Goal: Task Accomplishment & Management: Use online tool/utility

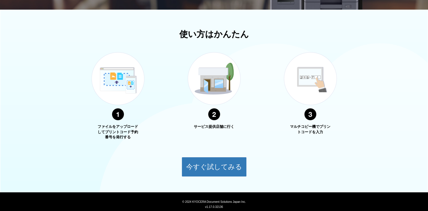
scroll to position [191, 0]
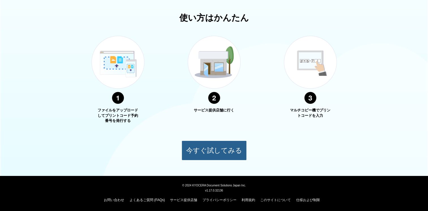
click at [211, 145] on button "今すぐ試してみる" at bounding box center [214, 151] width 65 height 20
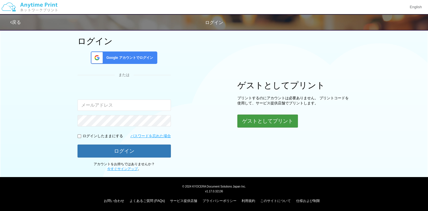
scroll to position [33, 0]
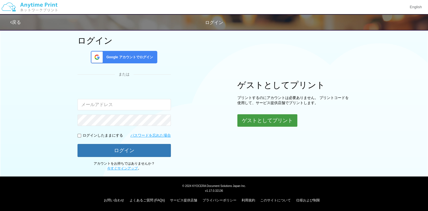
click at [251, 117] on button "ゲストとしてプリント" at bounding box center [267, 120] width 60 height 12
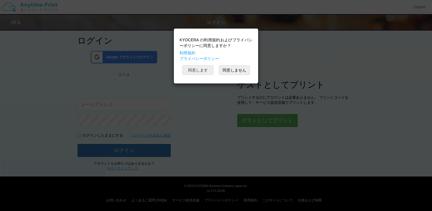
click at [199, 69] on button "同意します" at bounding box center [197, 70] width 31 height 10
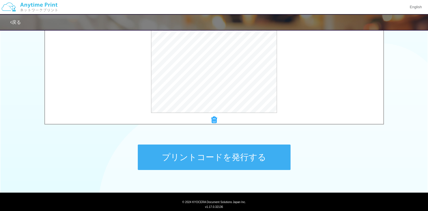
scroll to position [209, 0]
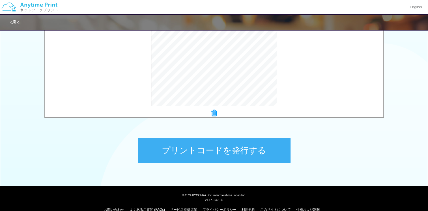
click at [219, 149] on button "プリントコードを発行する" at bounding box center [214, 150] width 153 height 25
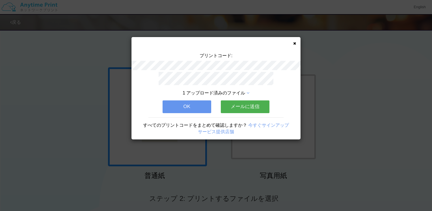
click at [248, 106] on button "メールに送信" at bounding box center [245, 106] width 49 height 12
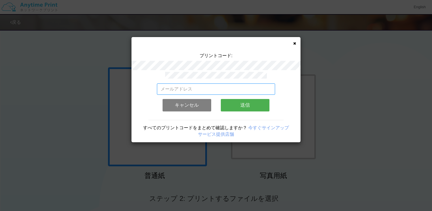
click at [211, 90] on input "email" at bounding box center [216, 88] width 118 height 11
type input "[EMAIL_ADDRESS][DOMAIN_NAME]"
click at [240, 101] on button "送信" at bounding box center [245, 105] width 49 height 12
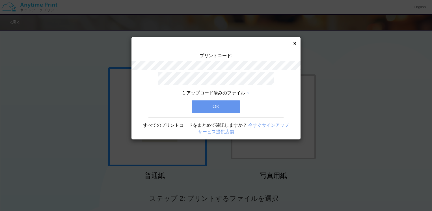
click at [221, 104] on button "OK" at bounding box center [216, 106] width 49 height 12
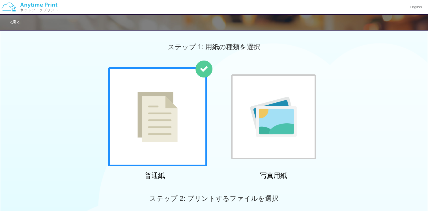
click at [181, 108] on div at bounding box center [157, 116] width 99 height 99
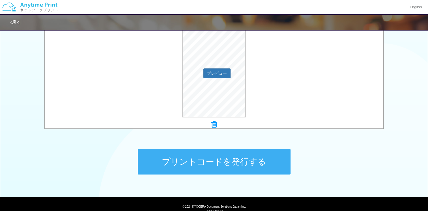
scroll to position [219, 0]
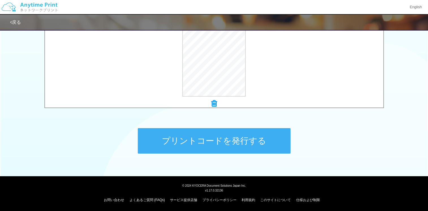
click at [218, 137] on button "プリントコードを発行する" at bounding box center [214, 140] width 153 height 25
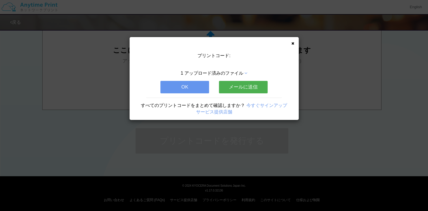
scroll to position [0, 0]
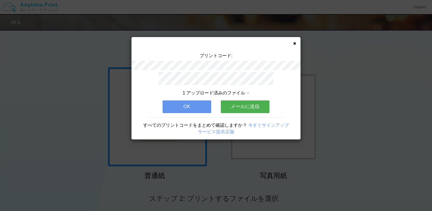
click at [240, 102] on button "メールに送信" at bounding box center [245, 106] width 49 height 12
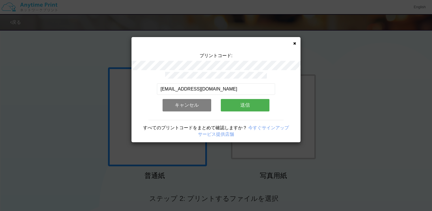
click at [237, 101] on button "送信" at bounding box center [245, 105] width 49 height 12
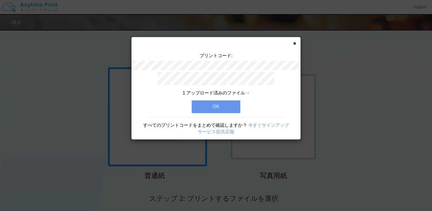
click at [232, 105] on button "OK" at bounding box center [216, 106] width 49 height 12
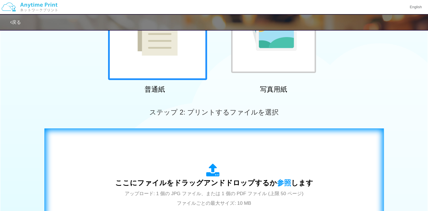
scroll to position [141, 0]
